Goal: Understand process/instructions

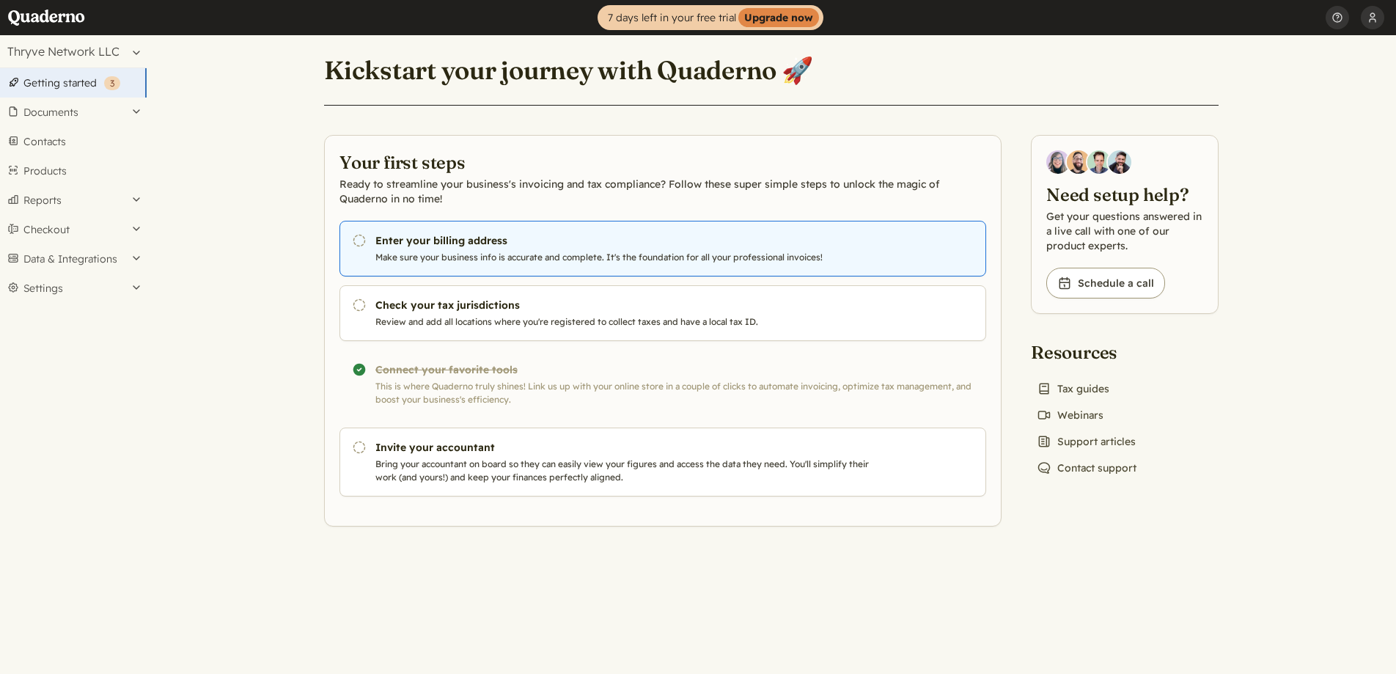
click at [496, 245] on h3 "Enter your billing address" at bounding box center [626, 240] width 500 height 15
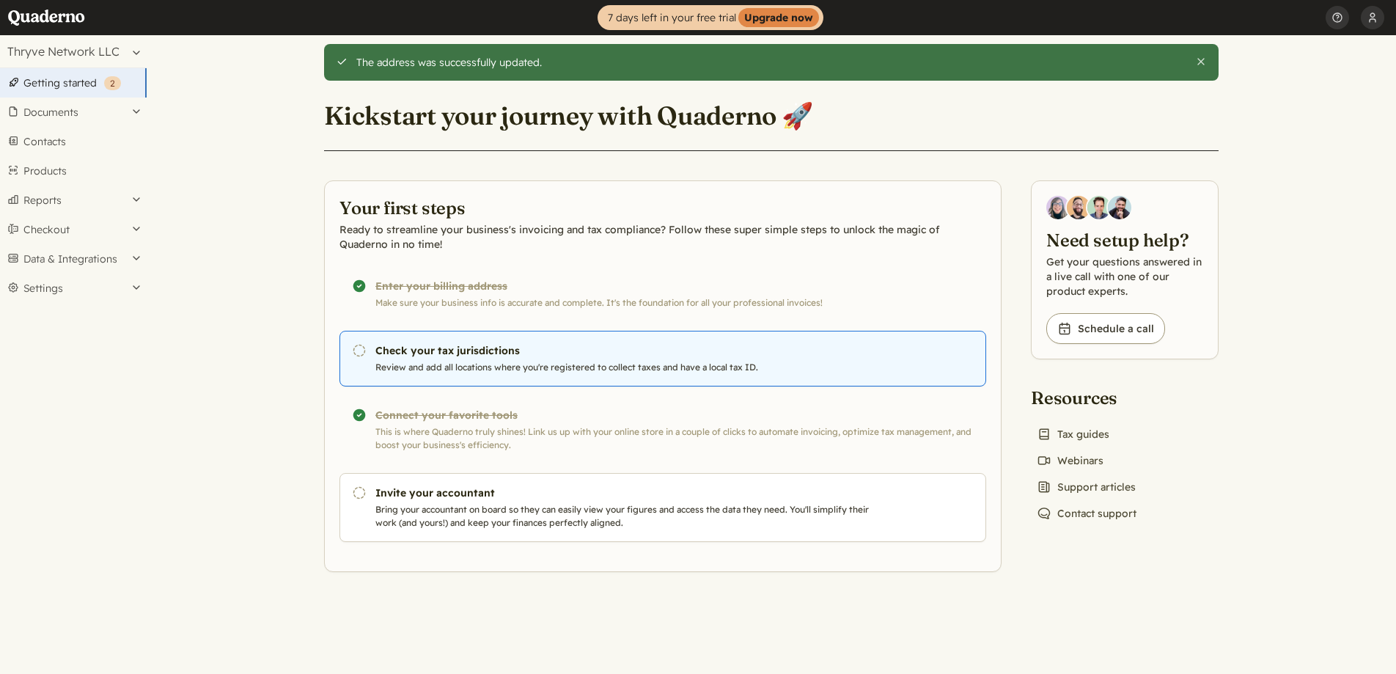
click at [503, 371] on p "Review and add all locations where you're registered to collect taxes and have …" at bounding box center [626, 367] width 500 height 13
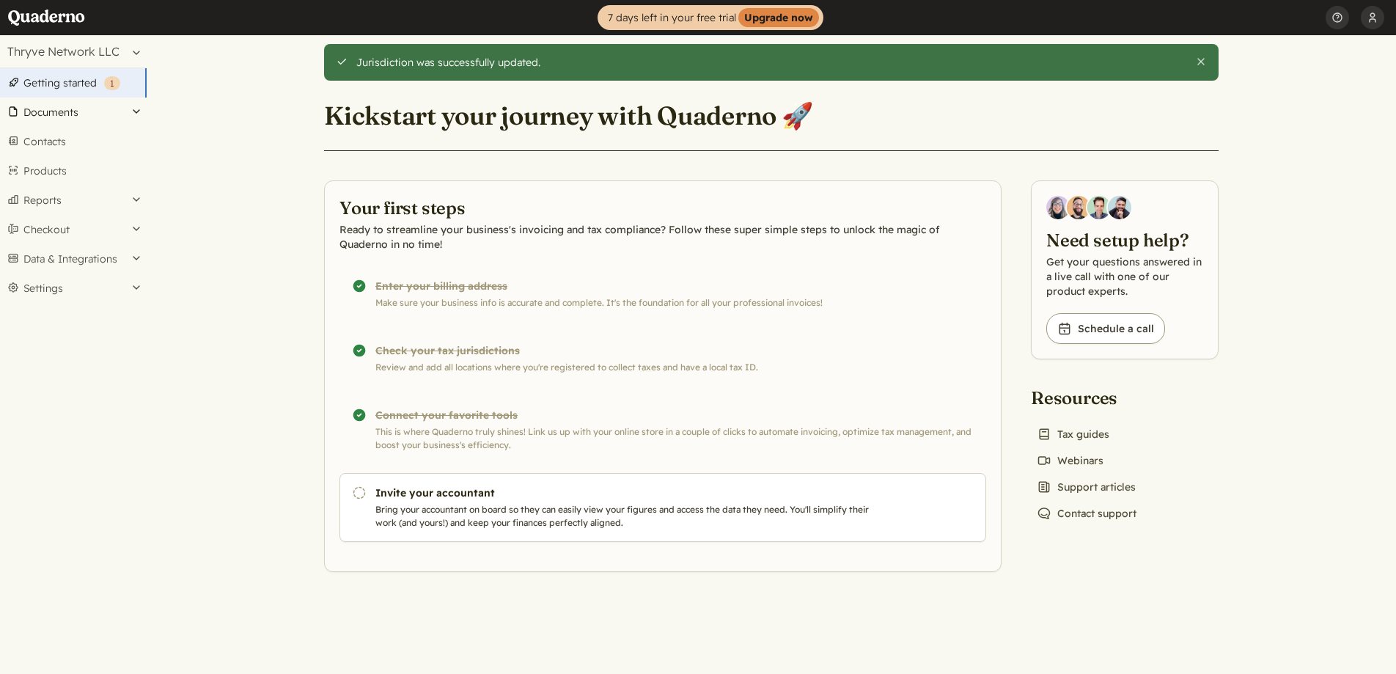
click at [113, 105] on button "Documents" at bounding box center [73, 112] width 147 height 29
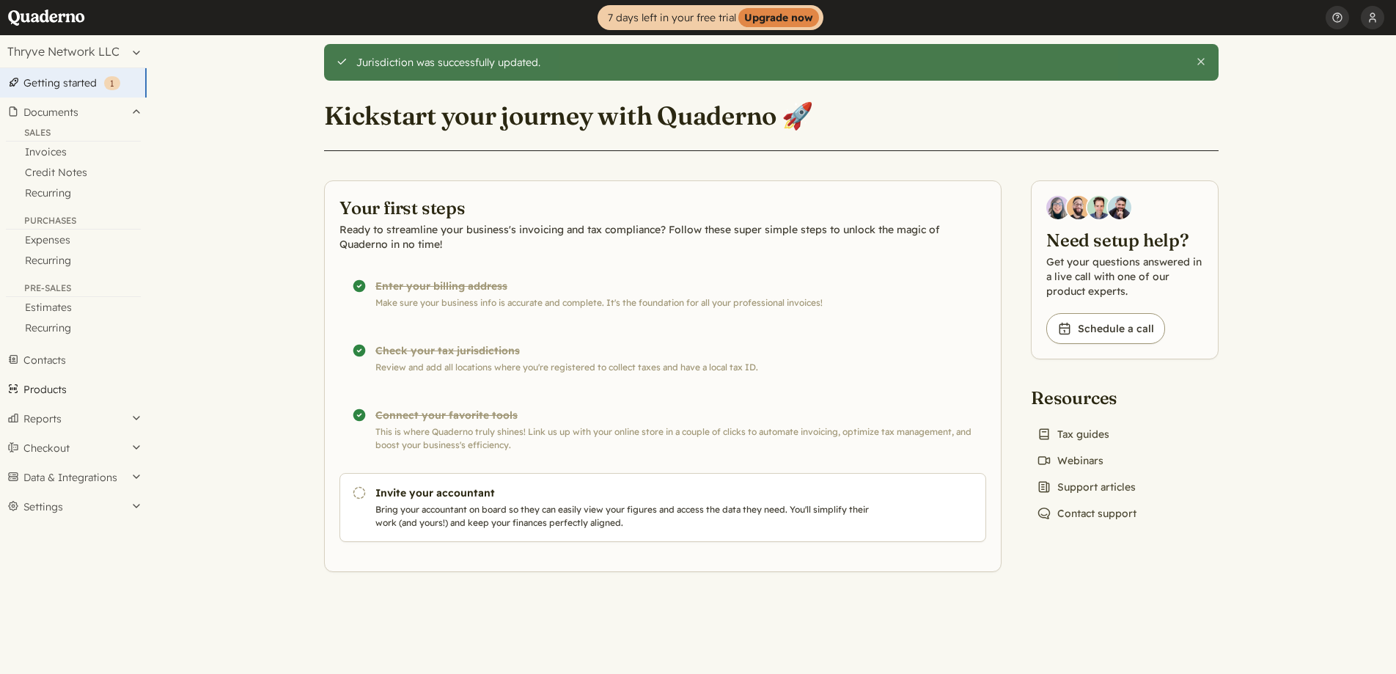
click at [71, 381] on link "Products" at bounding box center [73, 389] width 147 height 29
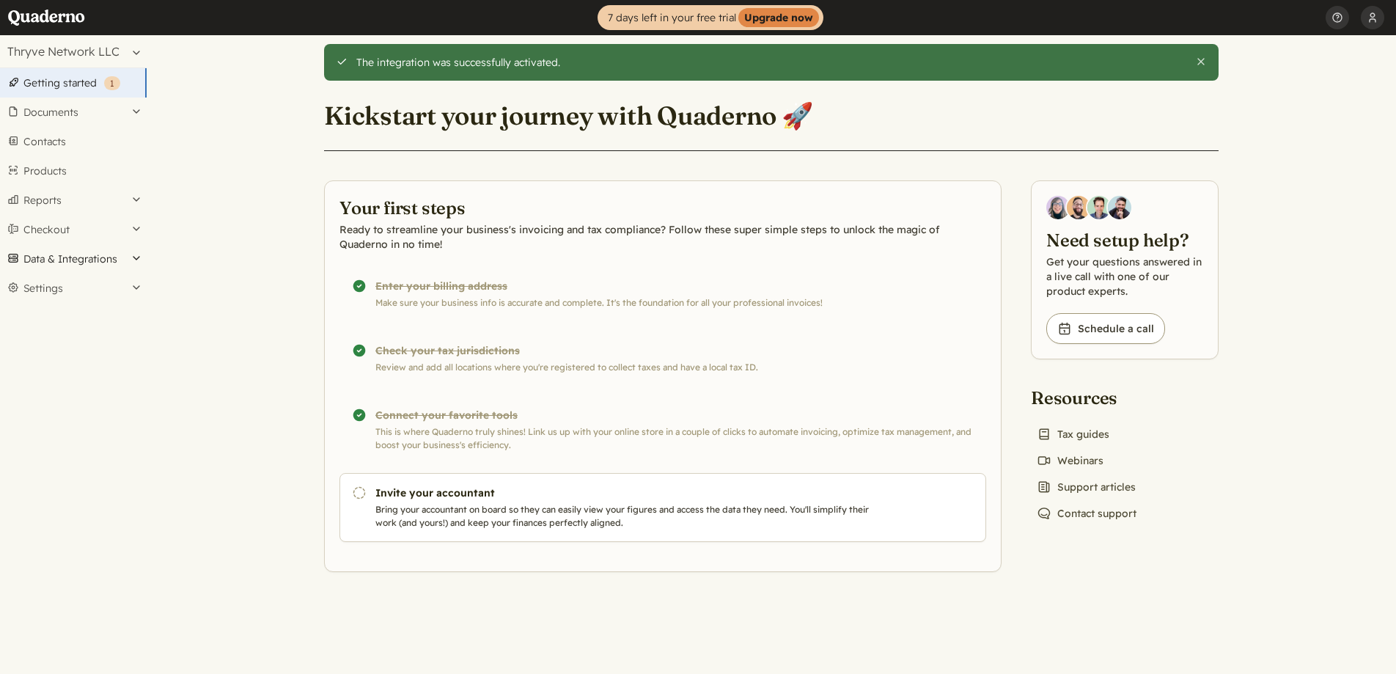
click at [136, 257] on button "Data & Integrations" at bounding box center [73, 258] width 147 height 29
click at [71, 281] on link "Integrations" at bounding box center [73, 284] width 147 height 21
